Goal: Task Accomplishment & Management: Complete application form

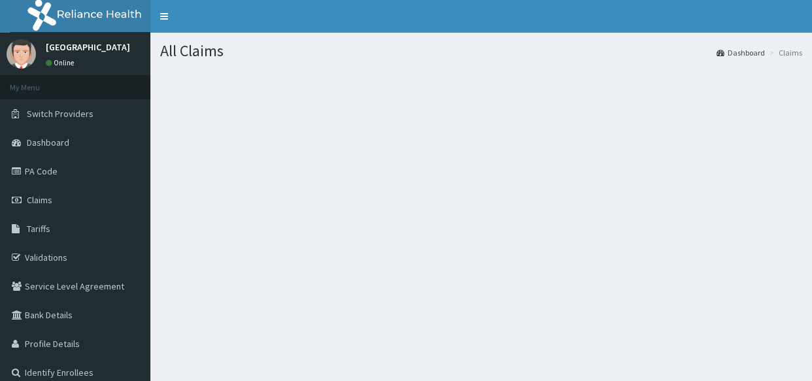
click at [44, 195] on span "Claims" at bounding box center [40, 200] width 26 height 12
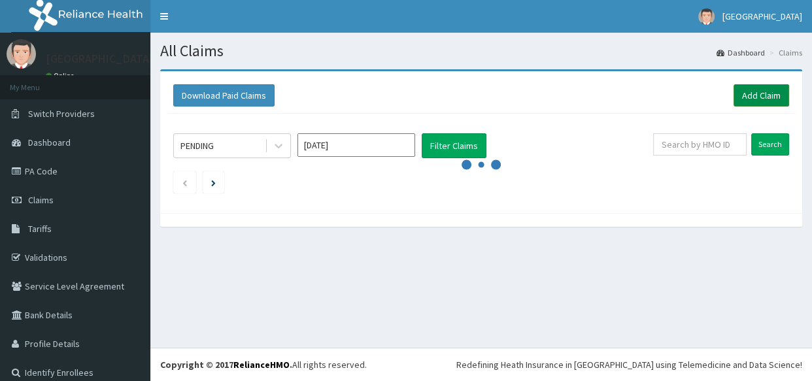
click at [750, 85] on link "Add Claim" at bounding box center [762, 95] width 56 height 22
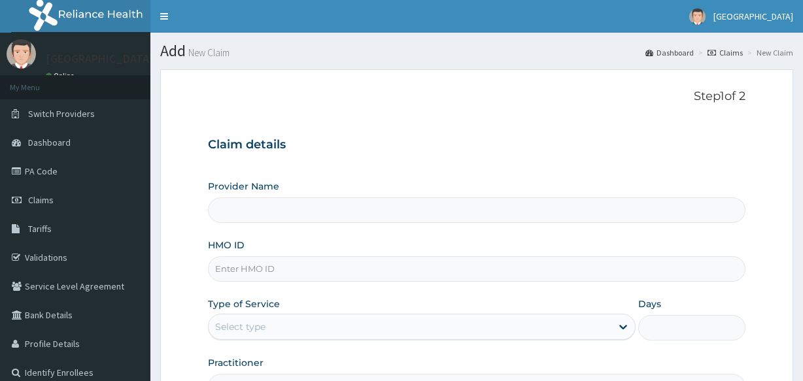
click at [300, 272] on input "HMO ID" at bounding box center [476, 269] width 537 height 26
type input "Veta Hospitals Ltd"
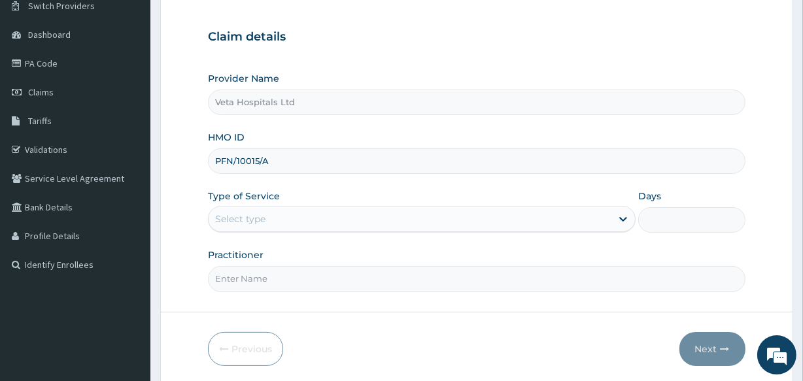
scroll to position [113, 0]
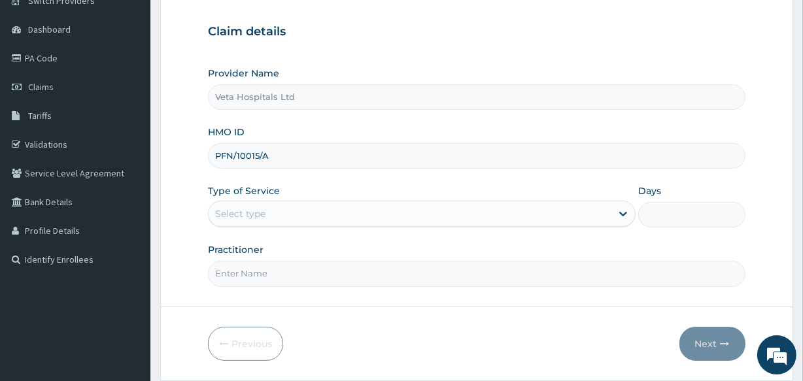
type input "PFN/10015/A"
click at [264, 205] on div "Select type" at bounding box center [410, 213] width 403 height 21
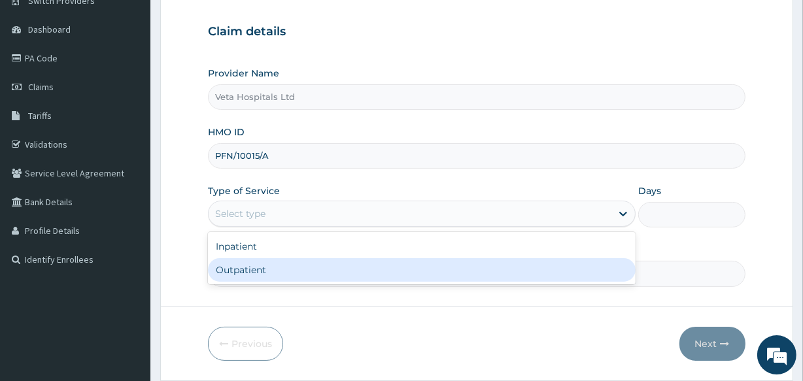
click at [264, 274] on div "Outpatient" at bounding box center [422, 270] width 428 height 24
type input "1"
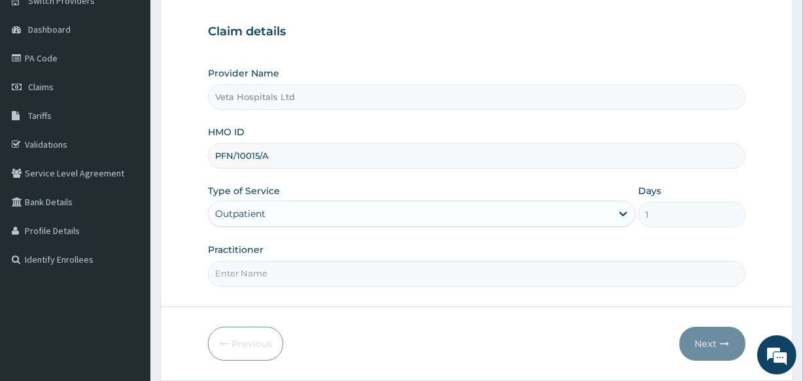
click at [264, 274] on input "Practitioner" at bounding box center [476, 274] width 537 height 26
type input "DR .SAMUEL"
click at [704, 333] on button "Next" at bounding box center [713, 344] width 66 height 34
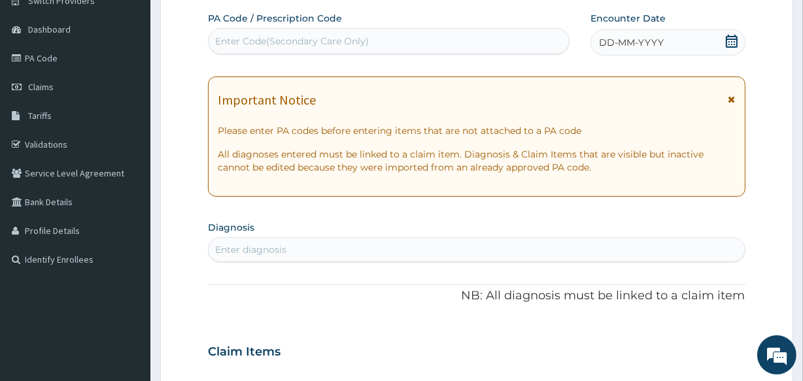
click at [728, 35] on icon at bounding box center [732, 41] width 12 height 13
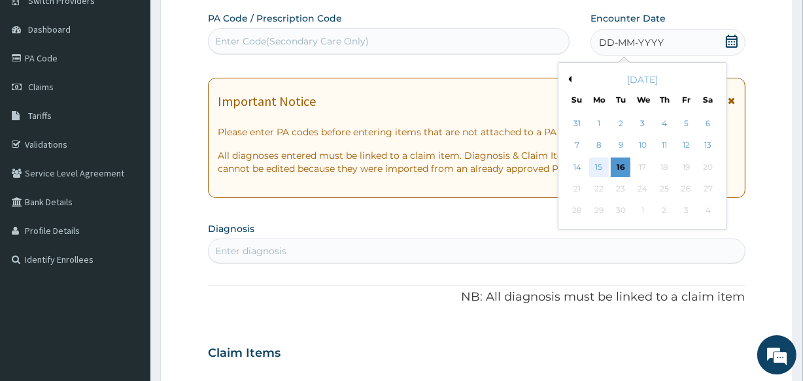
click at [596, 163] on div "15" at bounding box center [599, 168] width 20 height 20
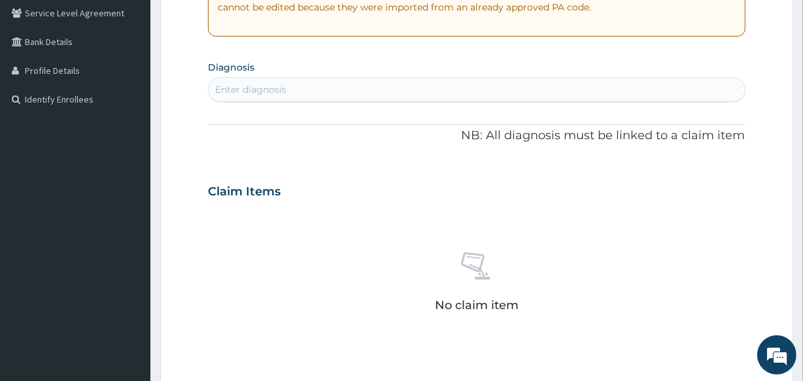
scroll to position [281, 0]
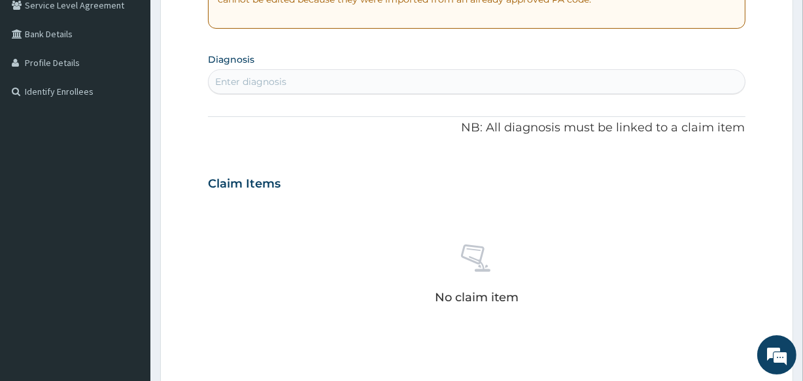
click at [240, 71] on div "Enter diagnosis" at bounding box center [477, 81] width 536 height 21
type input "DIARRH"
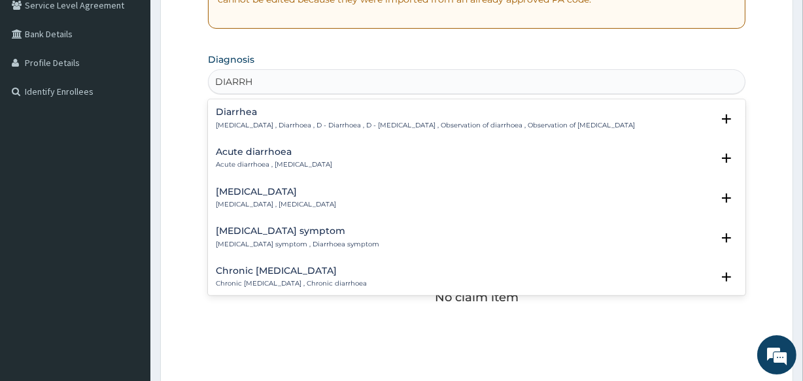
click at [256, 278] on div "Chronic diarrhea Chronic diarrhea , Chronic diarrhoea" at bounding box center [291, 277] width 151 height 23
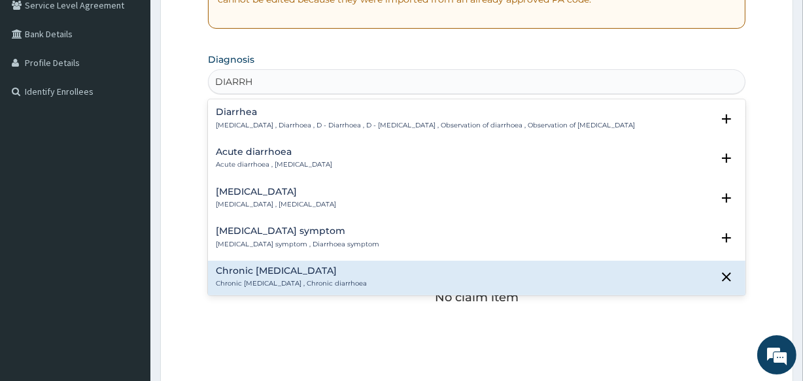
scroll to position [171, 0]
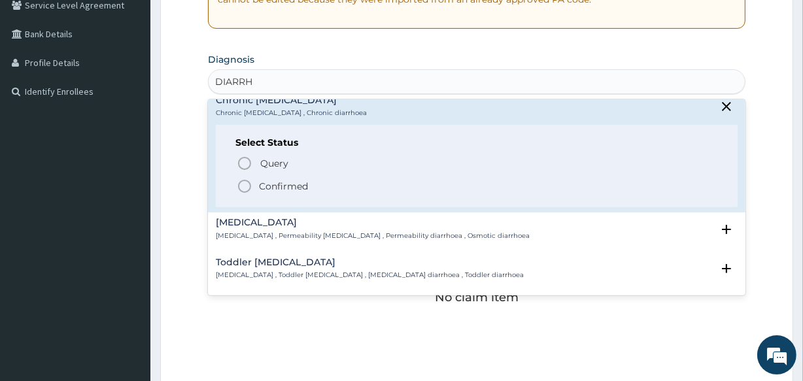
click at [244, 182] on icon "status option filled" at bounding box center [245, 187] width 16 height 16
click at [244, 182] on h3 "Claim Items" at bounding box center [244, 184] width 73 height 14
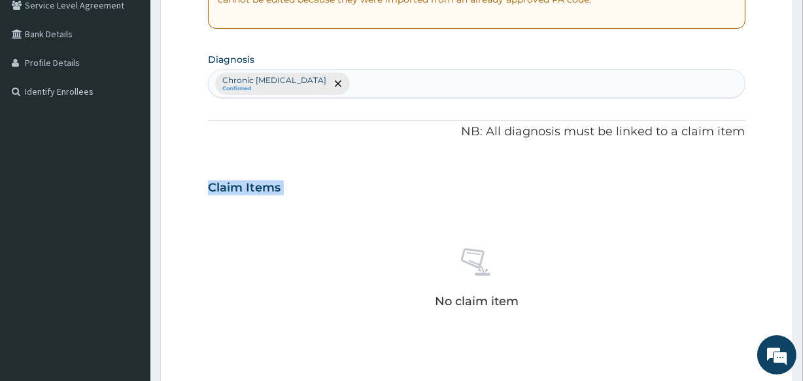
click at [244, 182] on h3 "Claim Items" at bounding box center [244, 188] width 73 height 14
click at [315, 75] on div "Chronic diarrhea Confirmed" at bounding box center [477, 83] width 536 height 27
type input "MYAL"
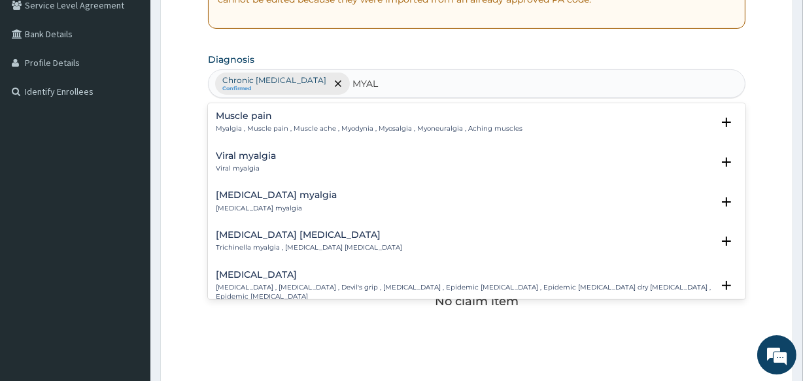
click at [245, 122] on div "Muscle pain Myalgia , Muscle pain , Muscle ache , Myodynia , Myosalgia , Myoneu…" at bounding box center [369, 122] width 307 height 23
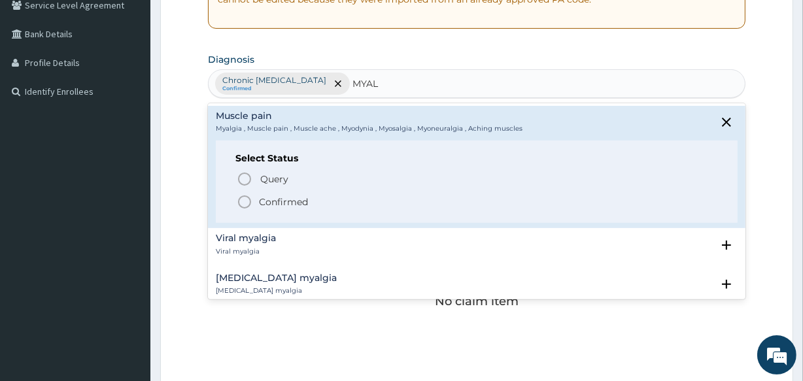
click at [242, 196] on circle "status option filled" at bounding box center [245, 202] width 12 height 12
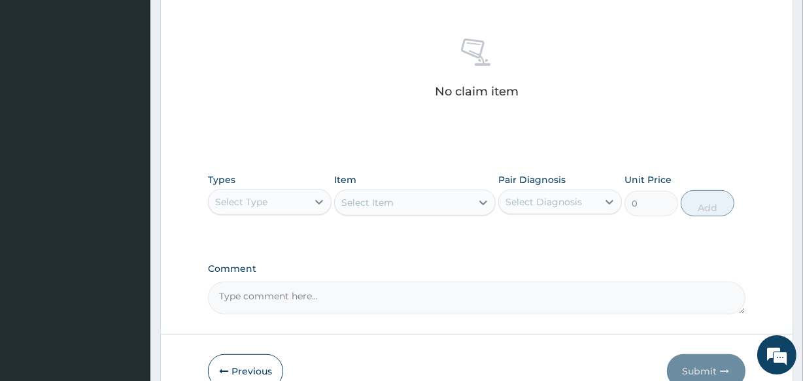
scroll to position [561, 0]
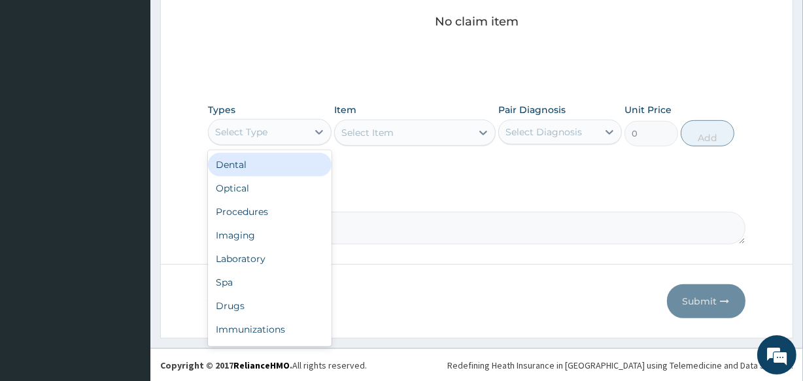
click at [249, 134] on div "Select Type" at bounding box center [241, 132] width 52 height 13
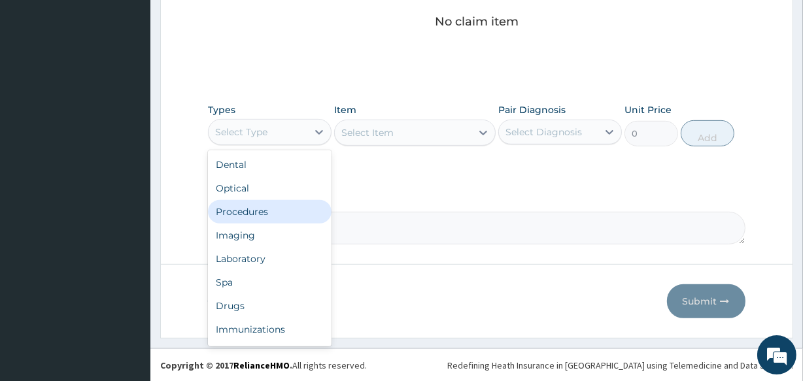
click at [254, 215] on div "Procedures" at bounding box center [270, 212] width 124 height 24
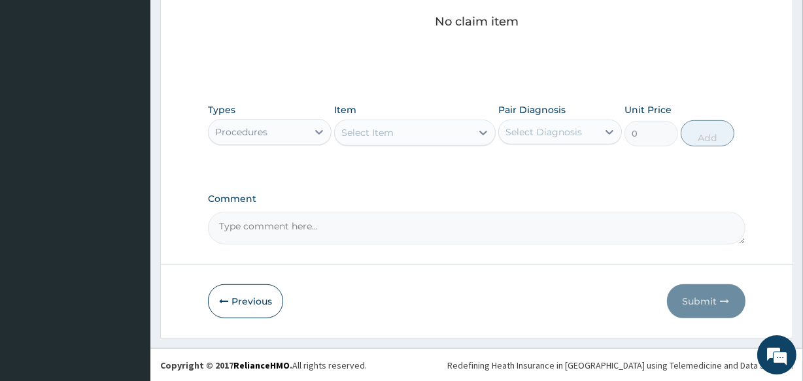
click at [397, 129] on div "Select Item" at bounding box center [403, 132] width 136 height 21
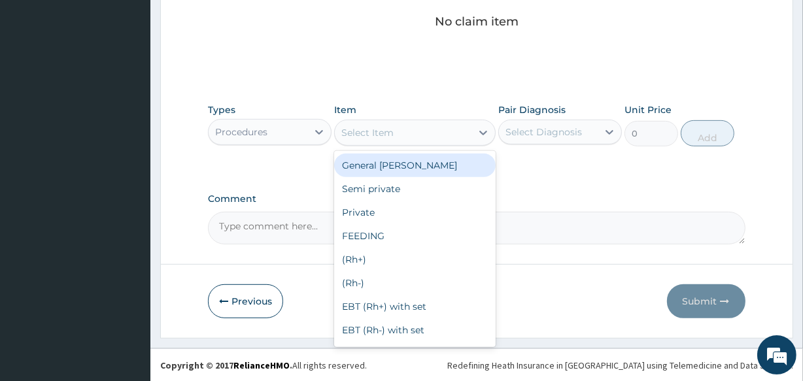
type input "C"
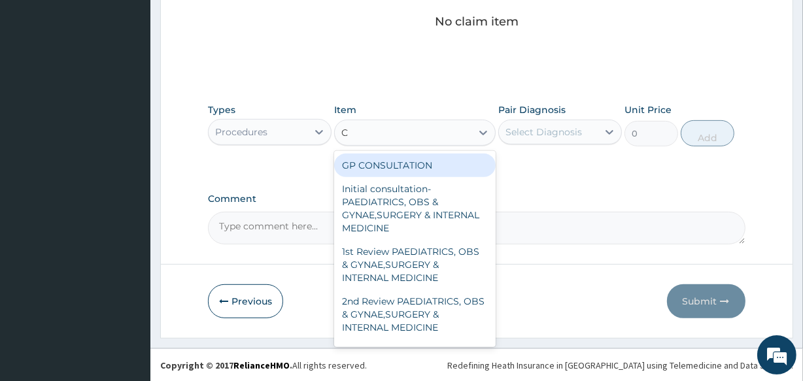
click at [398, 157] on div "GP CONSULTATION" at bounding box center [414, 166] width 161 height 24
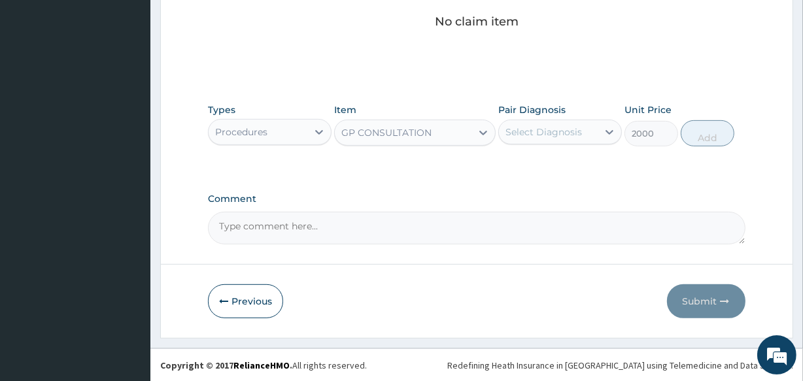
type input "2000"
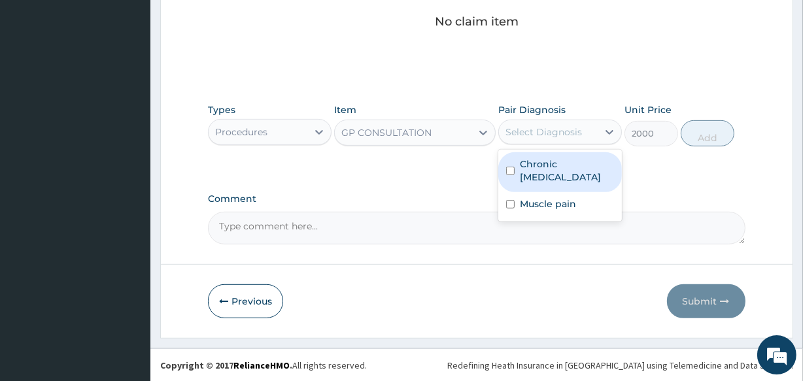
click at [529, 134] on div "Select Diagnosis" at bounding box center [544, 132] width 77 height 13
click at [530, 158] on label "Chronic diarrhea" at bounding box center [567, 171] width 94 height 26
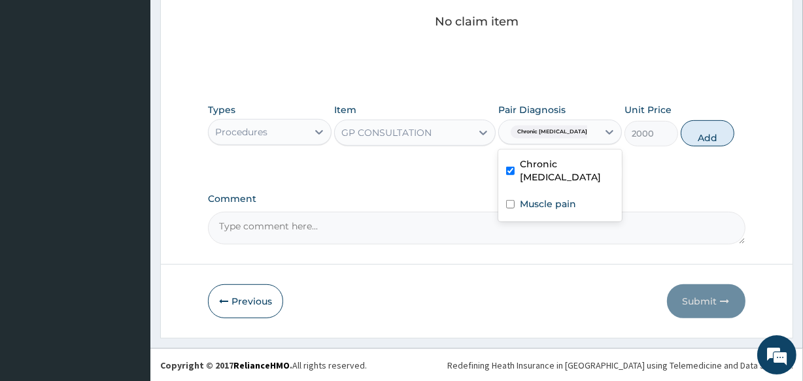
checkbox input "true"
click at [697, 122] on button "Add" at bounding box center [708, 133] width 54 height 26
type input "0"
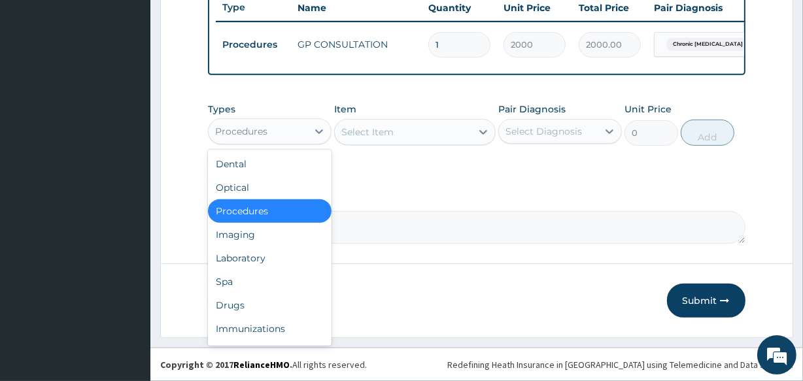
click at [271, 127] on div "Procedures" at bounding box center [258, 131] width 99 height 21
click at [241, 298] on div "Drugs" at bounding box center [270, 306] width 124 height 24
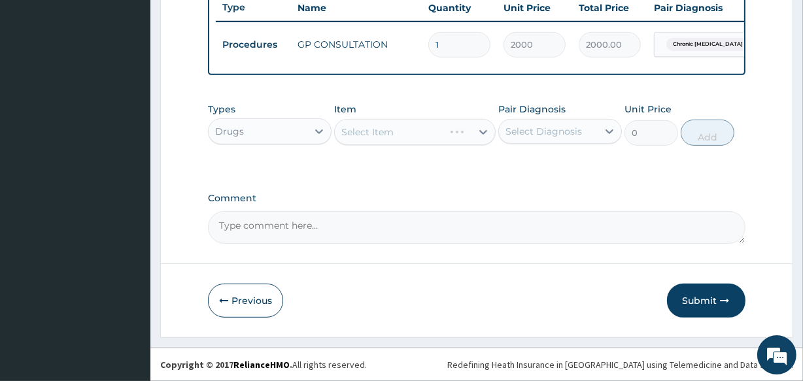
click at [399, 129] on div "Select Item" at bounding box center [414, 132] width 161 height 26
click at [399, 129] on div "Select Item" at bounding box center [403, 132] width 136 height 21
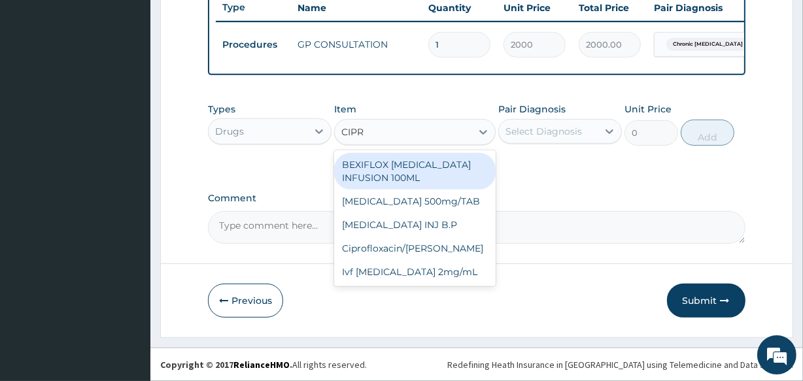
type input "CIPRO"
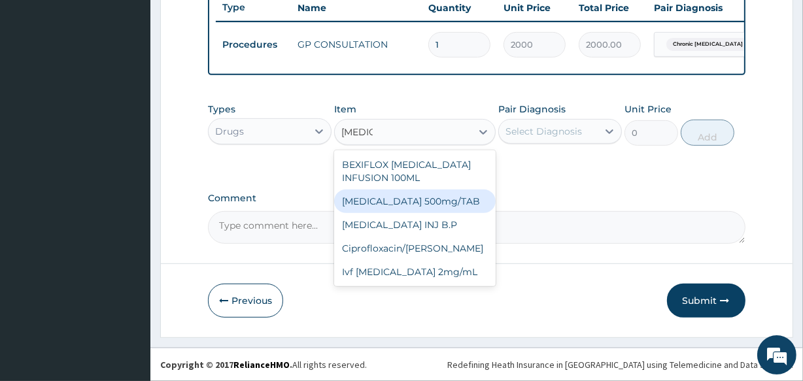
click at [401, 198] on div "Ciprofloxacin 500mg/TAB" at bounding box center [414, 202] width 161 height 24
type input "95.6"
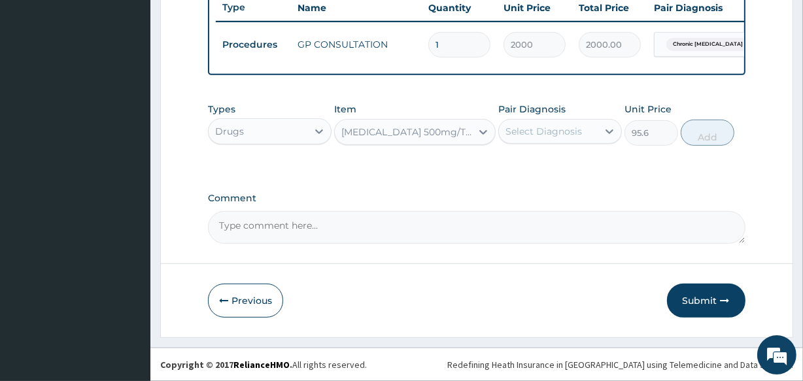
click at [542, 131] on div "Select Diagnosis" at bounding box center [544, 131] width 77 height 13
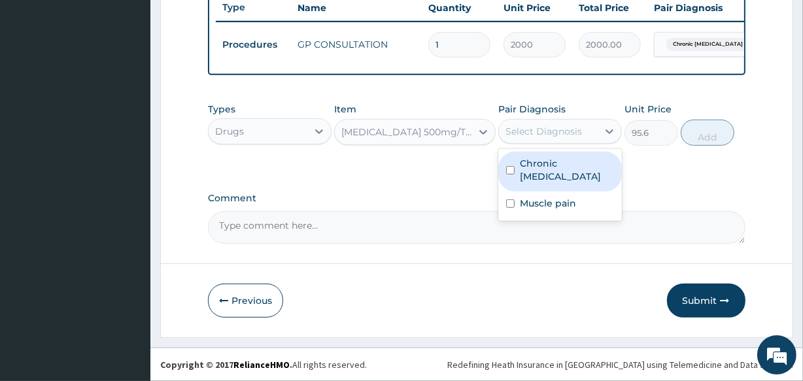
click at [542, 160] on label "Chronic diarrhea" at bounding box center [567, 170] width 94 height 26
checkbox input "true"
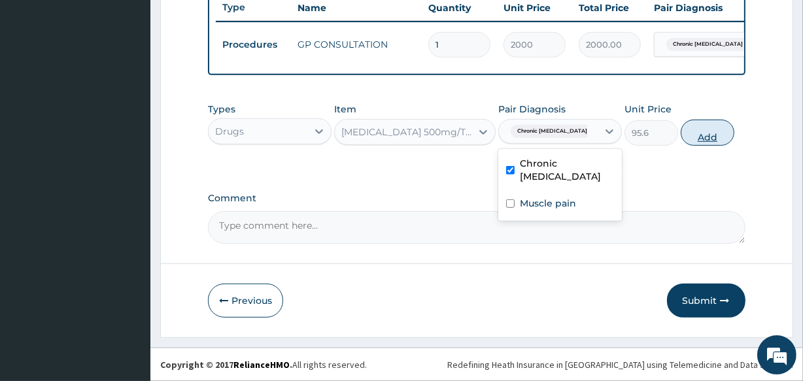
click at [702, 120] on button "Add" at bounding box center [708, 133] width 54 height 26
type input "0"
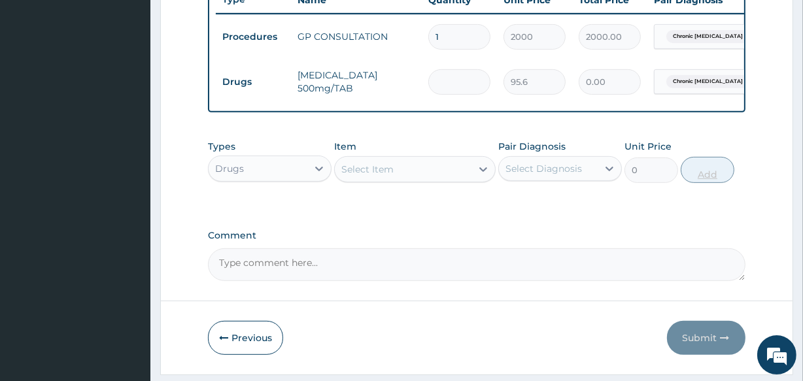
type input "0.00"
type input "8"
type input "764.80"
type input "8"
click at [424, 176] on div "Select Item" at bounding box center [403, 169] width 136 height 21
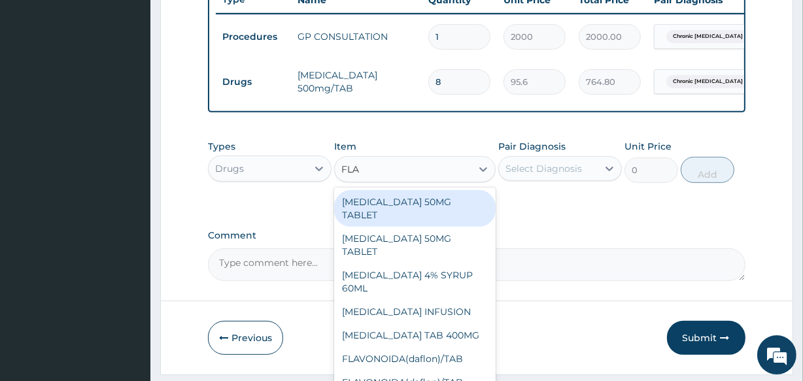
type input "FLAG"
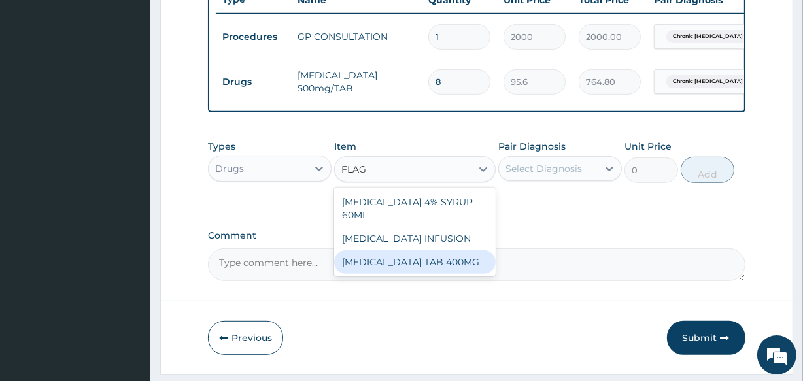
click at [419, 250] on div "FLAGYL TAB 400MG" at bounding box center [414, 262] width 161 height 24
type input "93.7"
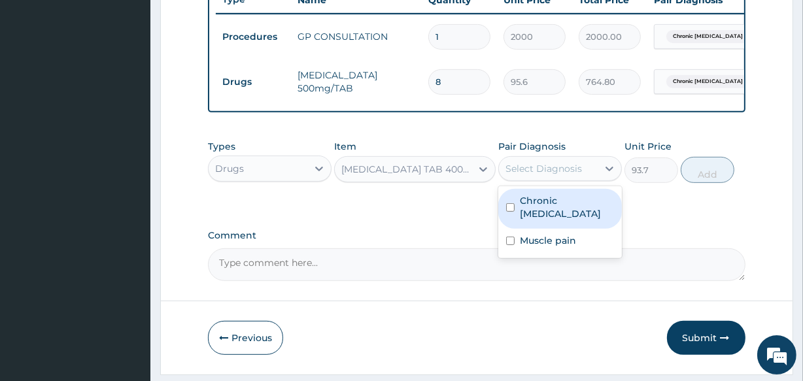
click at [546, 175] on div "Select Diagnosis" at bounding box center [544, 168] width 77 height 13
click at [544, 206] on label "Chronic diarrhea" at bounding box center [567, 207] width 94 height 26
checkbox input "true"
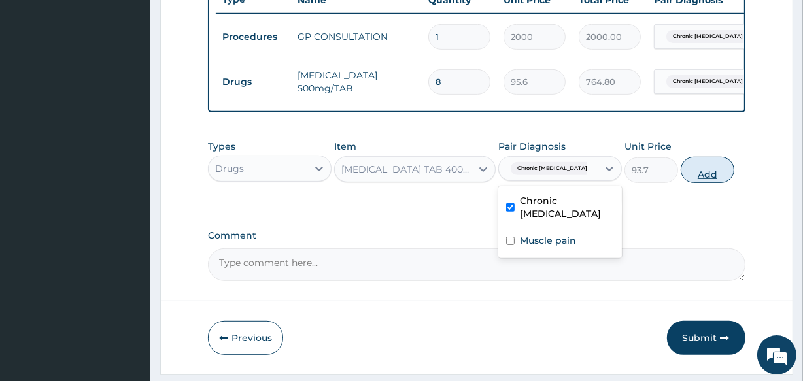
click at [710, 170] on button "Add" at bounding box center [708, 170] width 54 height 26
type input "0"
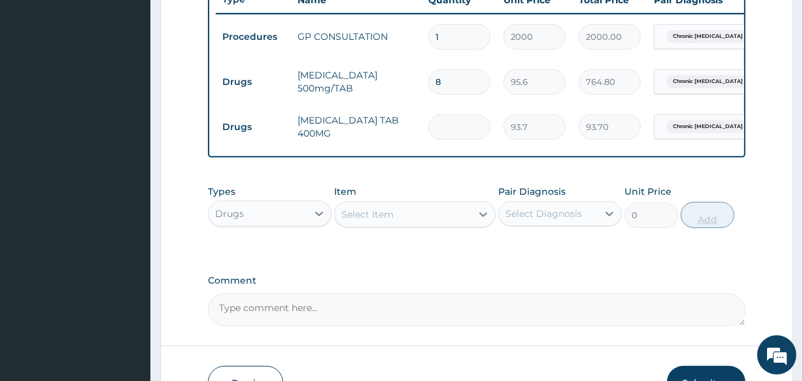
type input "0.00"
type input "9"
type input "843.30"
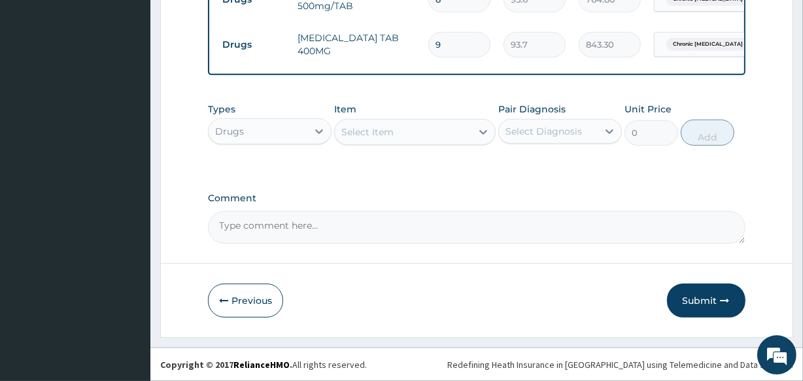
scroll to position [598, 0]
type input "9"
click at [419, 133] on div "Select Item" at bounding box center [403, 132] width 136 height 21
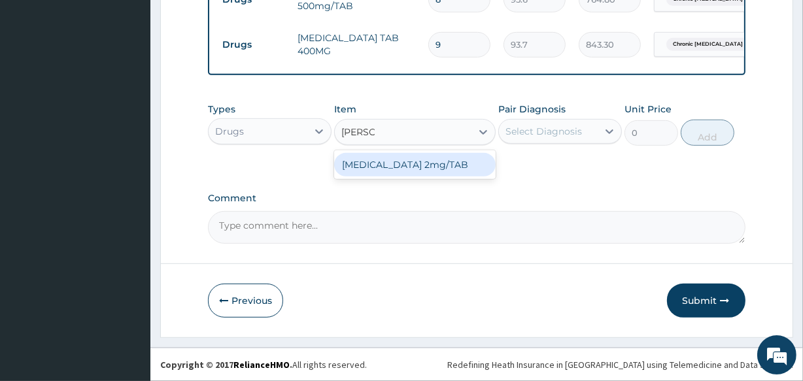
type input "LOPERA"
click at [419, 157] on div "LOPERAMIDE 2mg/TAB" at bounding box center [414, 165] width 161 height 24
type input "93.7"
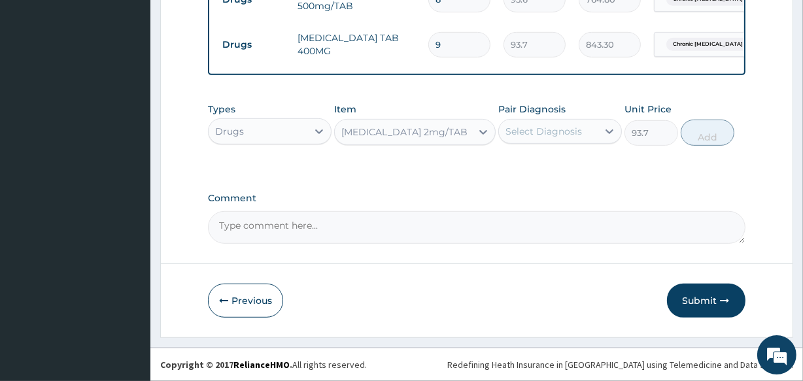
click at [531, 131] on div "Select Diagnosis" at bounding box center [544, 131] width 77 height 13
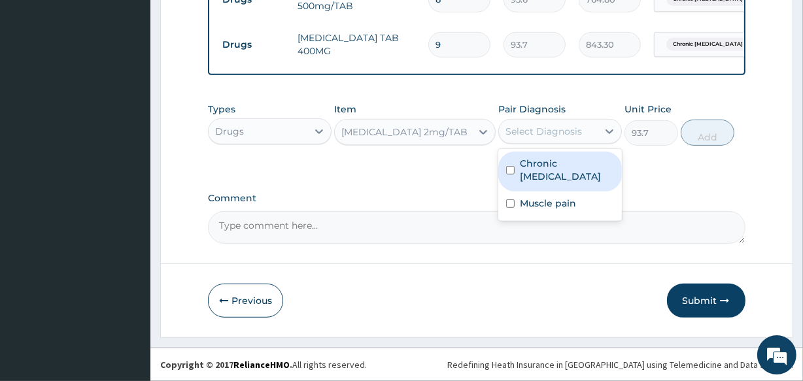
click at [532, 158] on label "Chronic diarrhea" at bounding box center [567, 170] width 94 height 26
checkbox input "true"
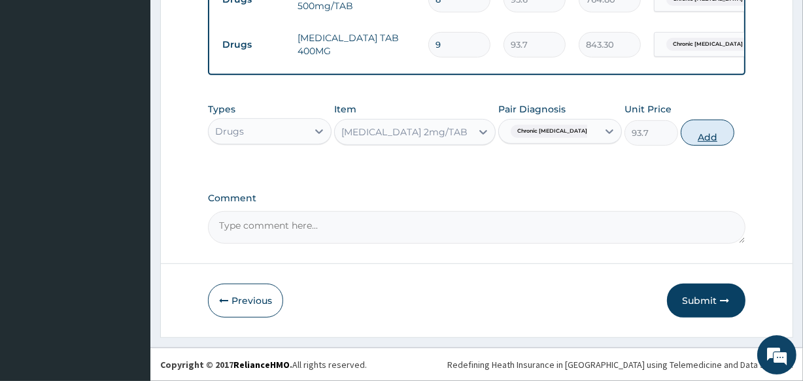
click at [705, 129] on button "Add" at bounding box center [708, 133] width 54 height 26
type input "0"
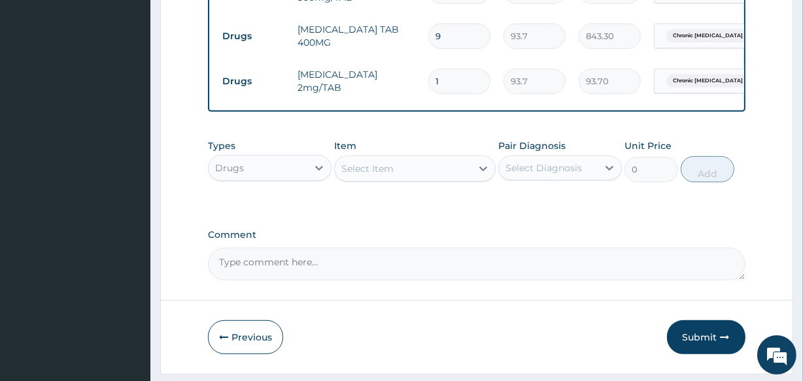
type input "0.00"
type input "4"
type input "374.80"
type input "4"
click at [395, 177] on div "Select Item" at bounding box center [403, 168] width 136 height 21
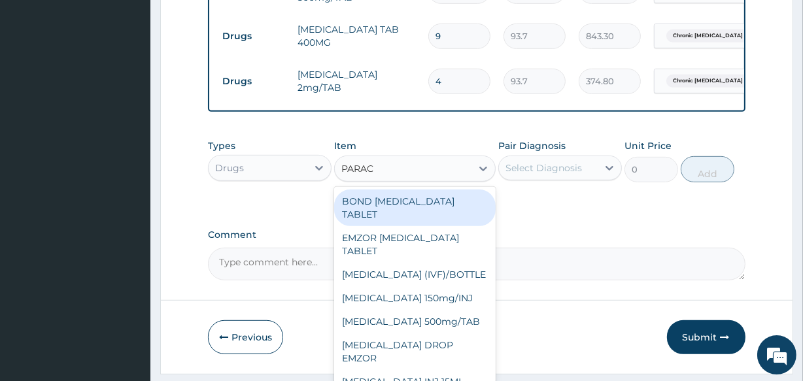
type input "PARACE"
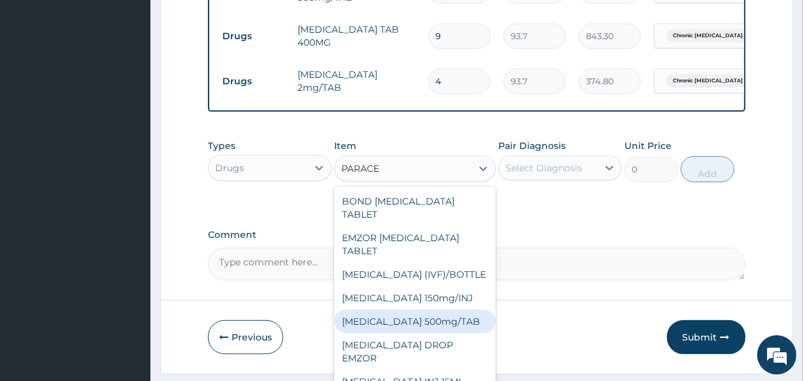
click at [448, 322] on div "PARACETAMOL 500mg/TAB" at bounding box center [414, 322] width 161 height 24
type input "18.5"
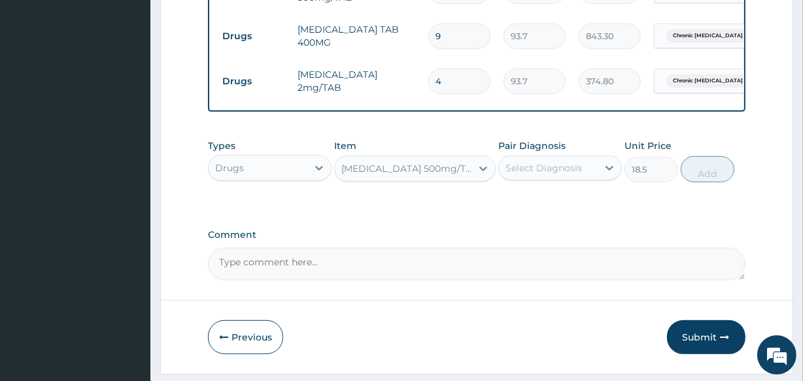
click at [538, 152] on label "Pair Diagnosis" at bounding box center [531, 145] width 67 height 13
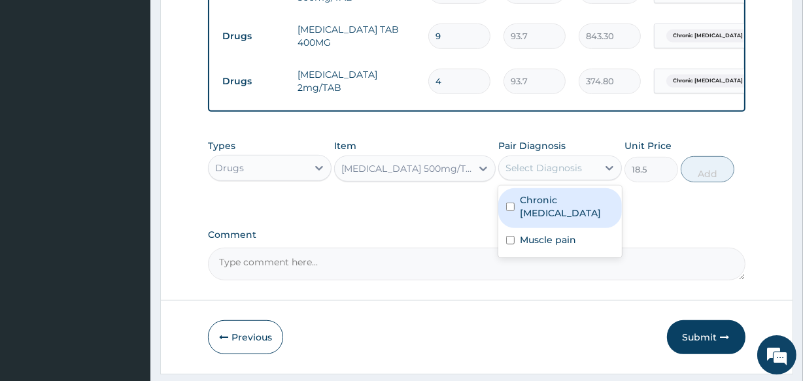
click at [536, 175] on div "Select Diagnosis" at bounding box center [544, 168] width 77 height 13
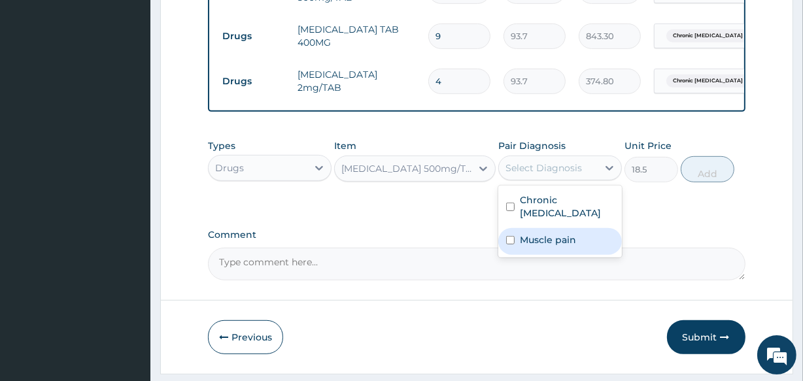
click at [536, 233] on label "Muscle pain" at bounding box center [548, 239] width 56 height 13
checkbox input "true"
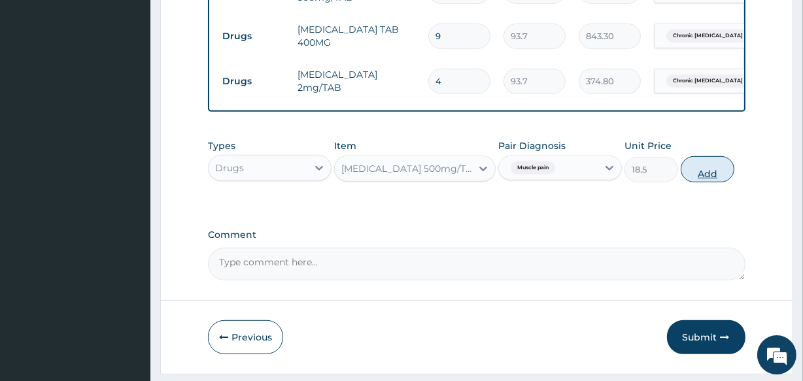
click at [706, 177] on button "Add" at bounding box center [708, 169] width 54 height 26
type input "0"
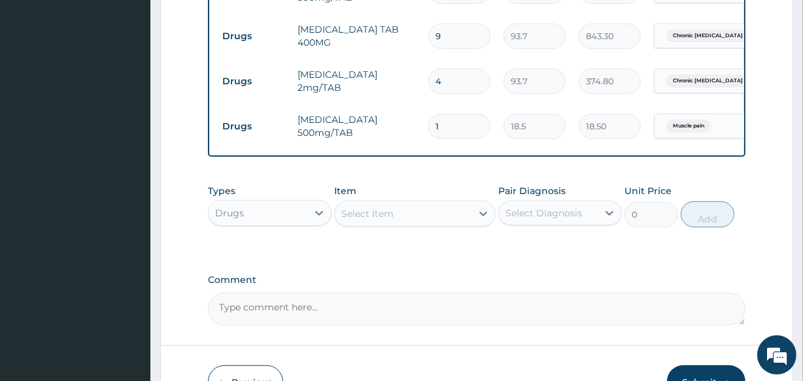
type input "12"
type input "222.00"
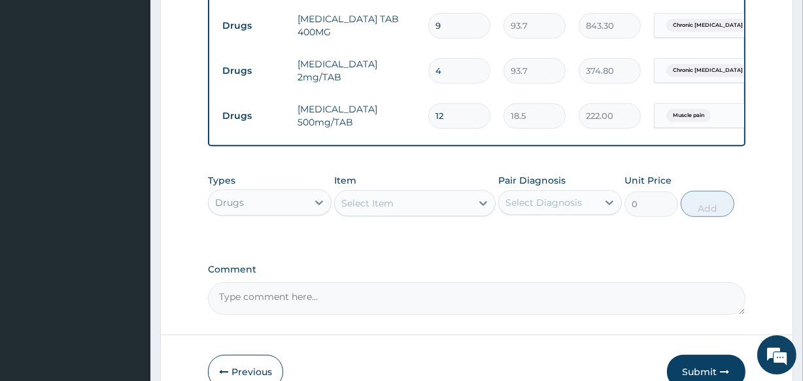
scroll to position [689, 0]
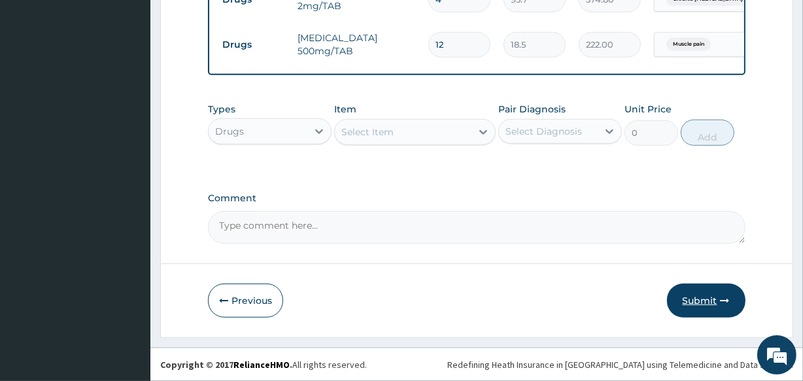
type input "12"
click at [687, 300] on button "Submit" at bounding box center [706, 301] width 78 height 34
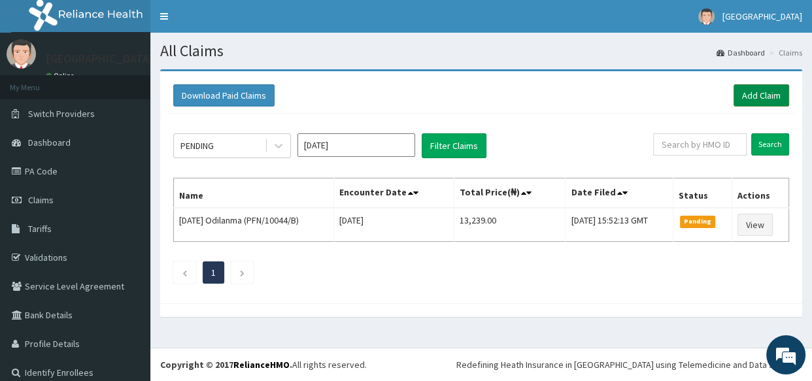
click at [758, 87] on link "Add Claim" at bounding box center [762, 95] width 56 height 22
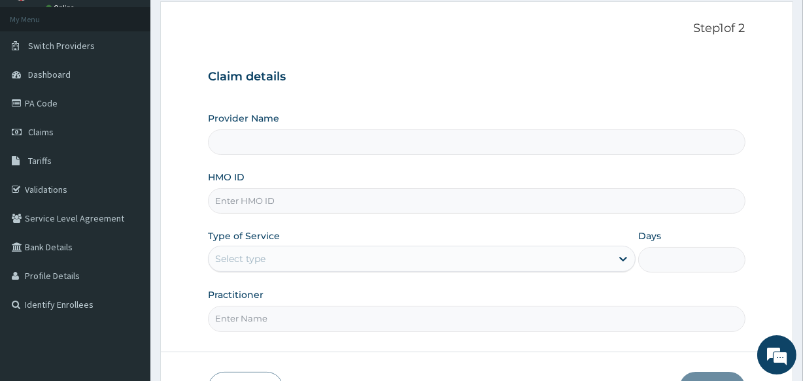
scroll to position [72, 0]
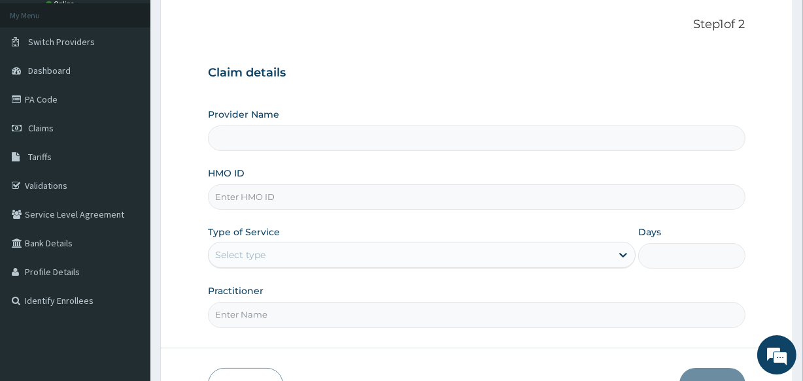
type input "Veta Hospitals Ltd"
click at [271, 194] on input "HMO ID" at bounding box center [476, 197] width 537 height 26
